Goal: Book appointment/travel/reservation

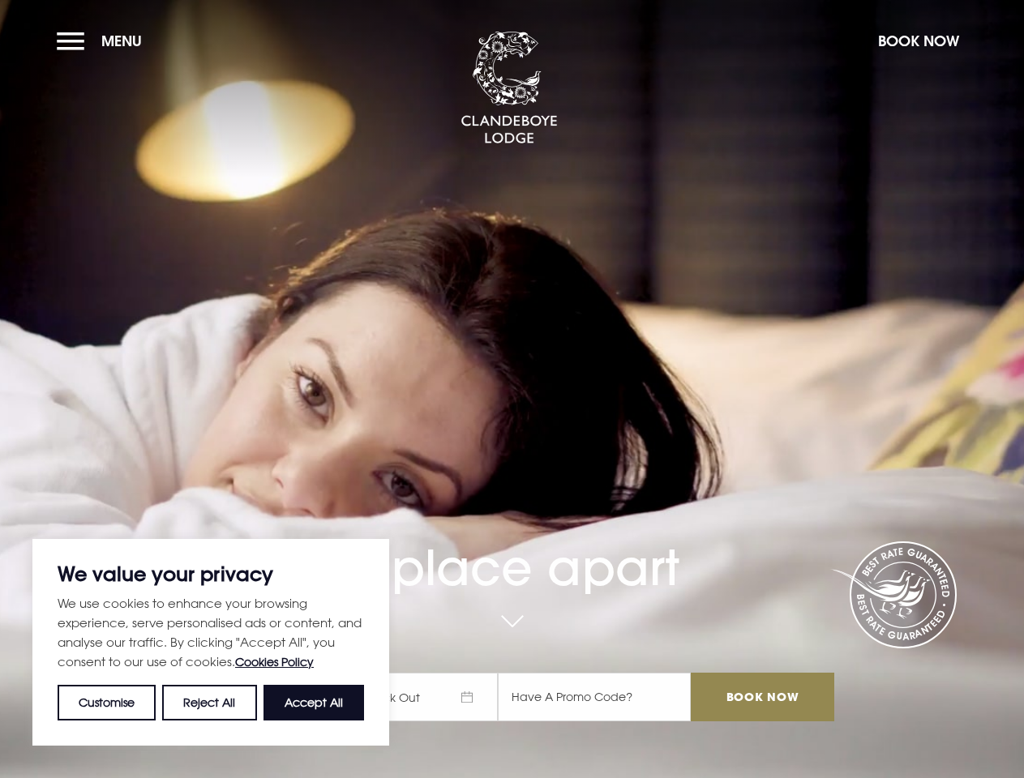
click at [512, 389] on div "A place apart Check In Check Out Mon Tue Wed Thur Fri Sat Sun Mon Tue Wed Thur …" at bounding box center [511, 545] width 663 height 384
click at [107, 703] on button "Customise" at bounding box center [107, 703] width 98 height 36
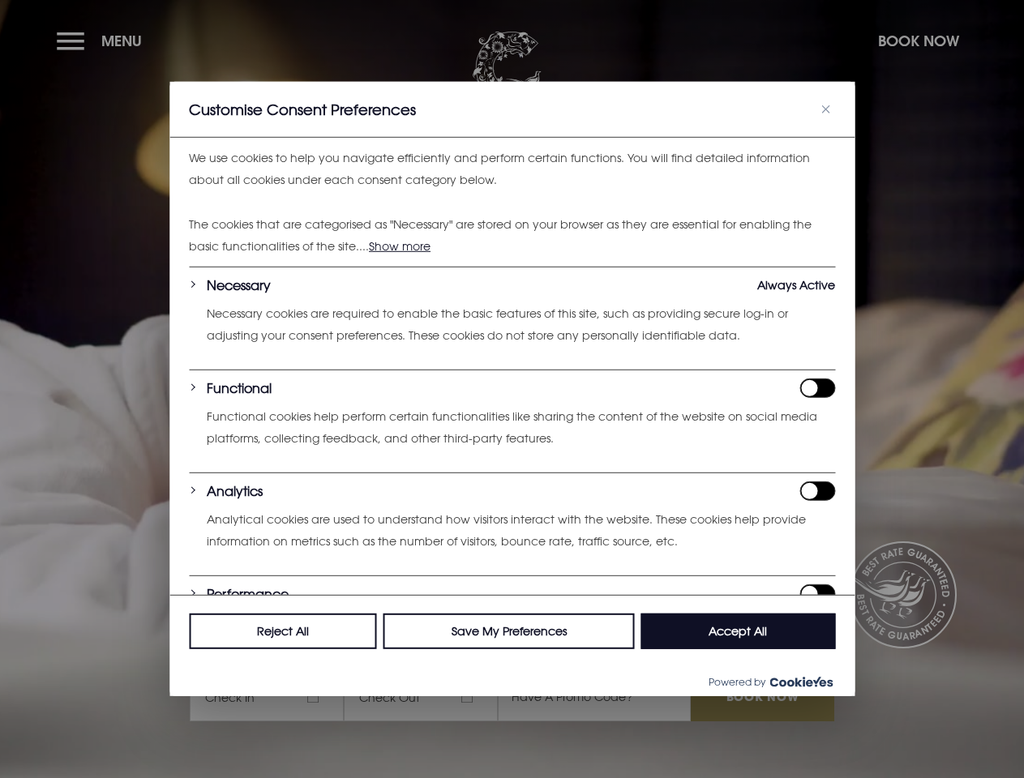
click at [314, 667] on div "Reject All Save My Preferences Accept All" at bounding box center [511, 631] width 685 height 72
click at [103, 41] on div at bounding box center [512, 389] width 1024 height 778
click at [918, 41] on div at bounding box center [512, 389] width 1024 height 778
click at [428, 697] on div at bounding box center [512, 389] width 1024 height 778
